Goal: Obtain resource: Obtain resource

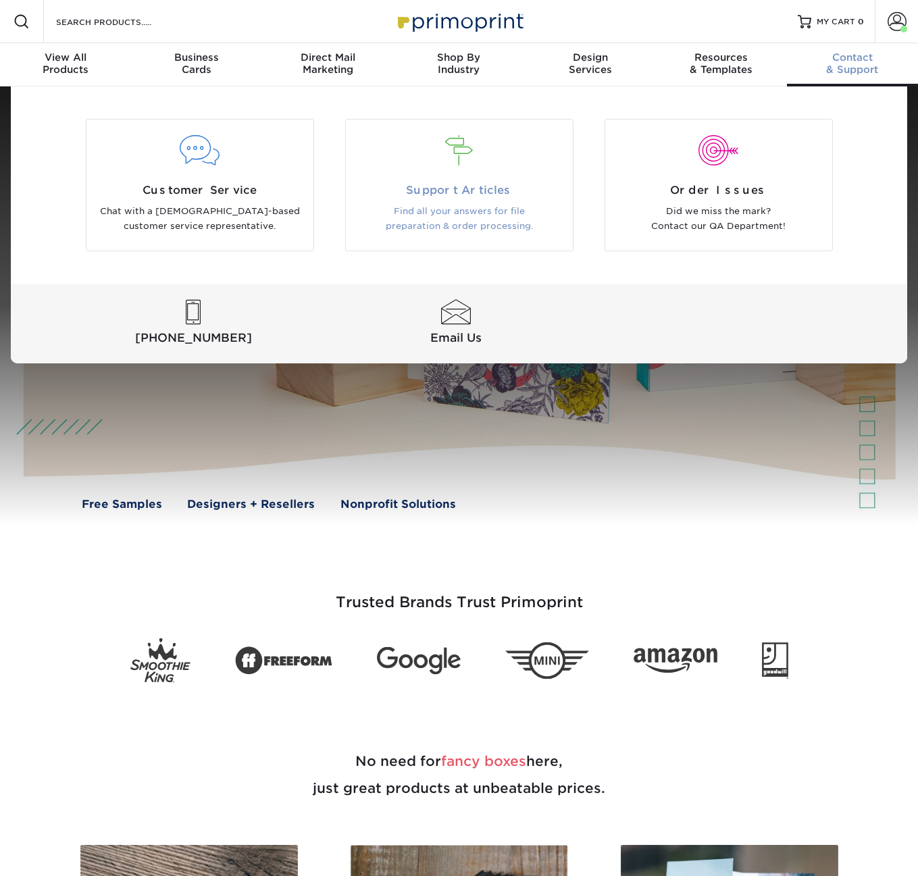
click at [473, 203] on div "Support Articles Find all your answers for file preparation & order processing." at bounding box center [459, 208] width 227 height 52
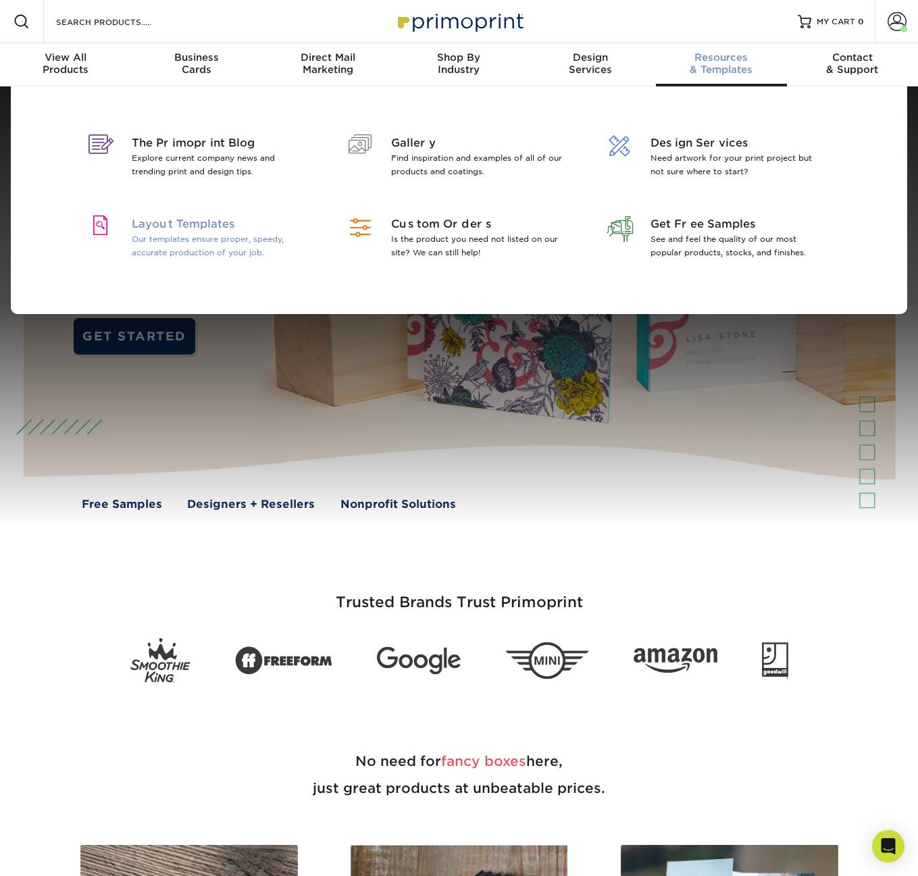
click at [165, 257] on p "Our templates ensure proper, speedy, accurate production of your job." at bounding box center [219, 245] width 175 height 27
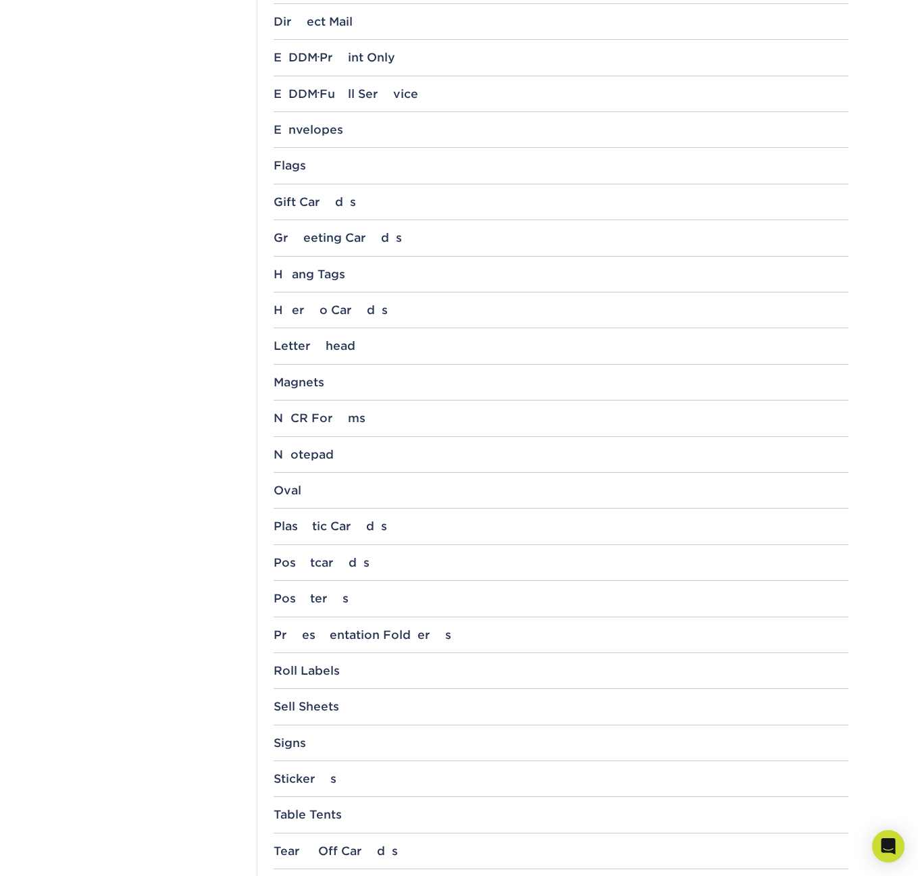
scroll to position [1064, 0]
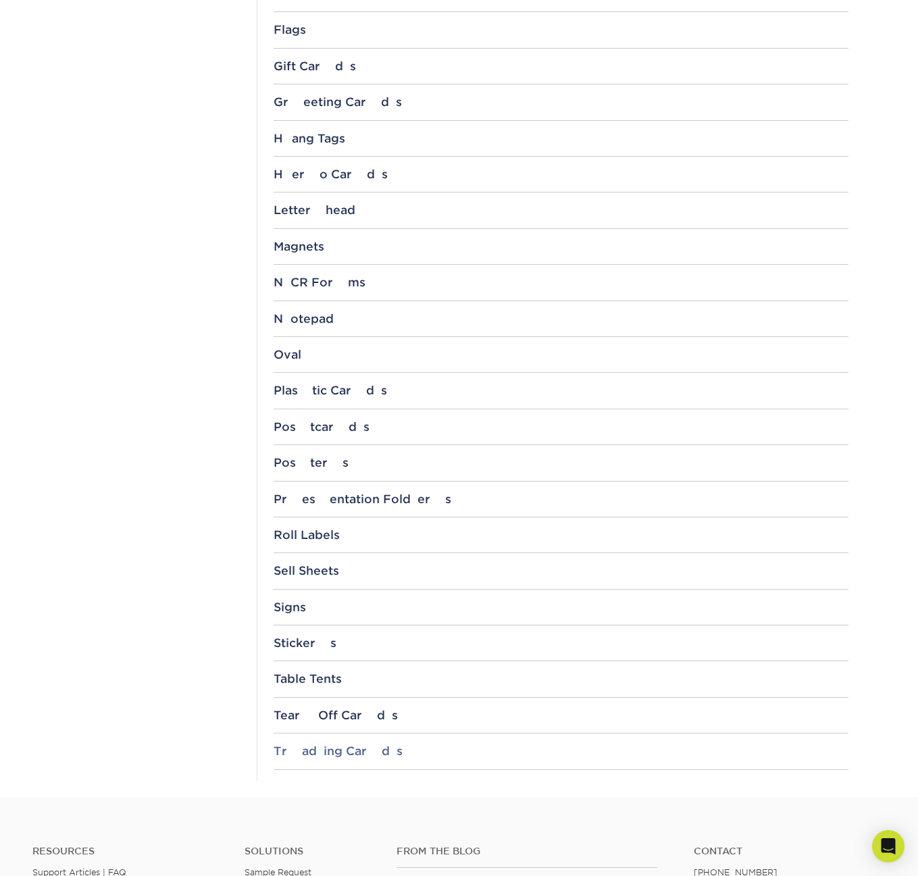
click at [328, 747] on div "Trading Cards" at bounding box center [561, 751] width 575 height 14
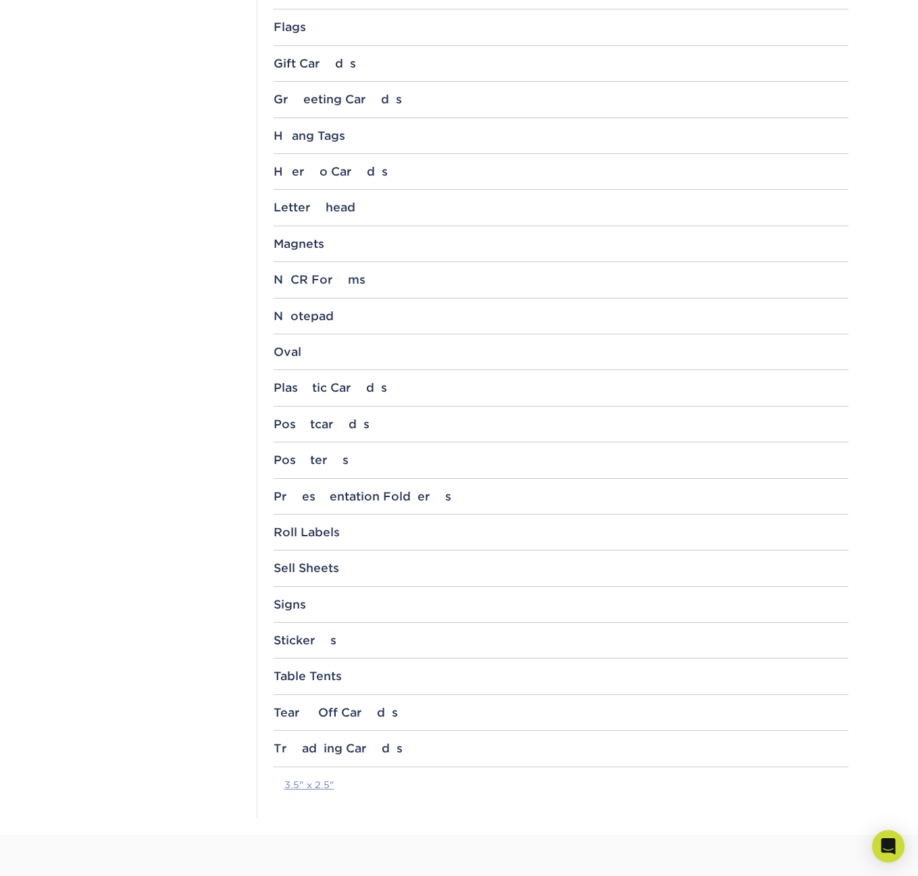
click at [329, 778] on p "3.5" x 2.5"" at bounding box center [566, 785] width 564 height 14
click at [328, 783] on link "3.5" x 2.5"" at bounding box center [309, 784] width 50 height 11
